Goal: Transaction & Acquisition: Purchase product/service

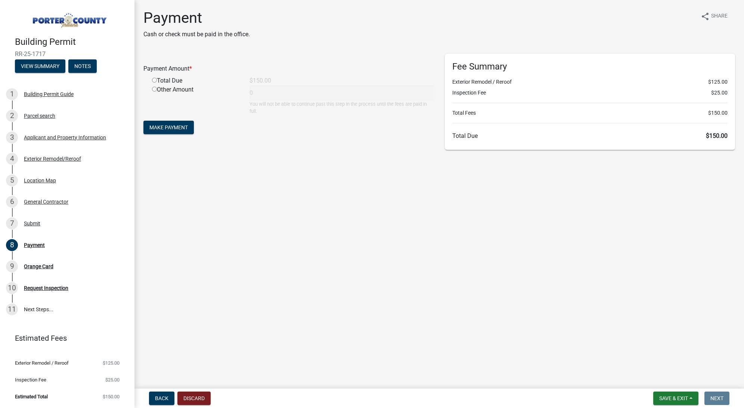
click at [156, 81] on input "radio" at bounding box center [154, 80] width 5 height 5
radio input "true"
type input "150"
click at [165, 125] on span "Make Payment" at bounding box center [168, 127] width 38 height 6
click at [154, 81] on input "radio" at bounding box center [154, 80] width 5 height 5
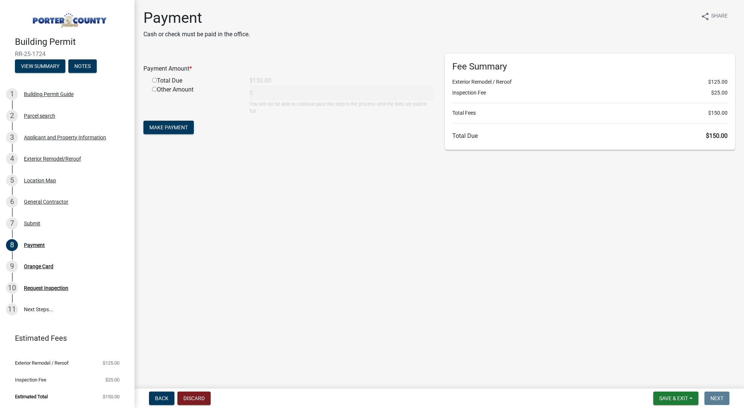
radio input "true"
type input "150"
click at [166, 124] on span "Make Payment" at bounding box center [168, 127] width 38 height 6
